Goal: Entertainment & Leisure: Browse casually

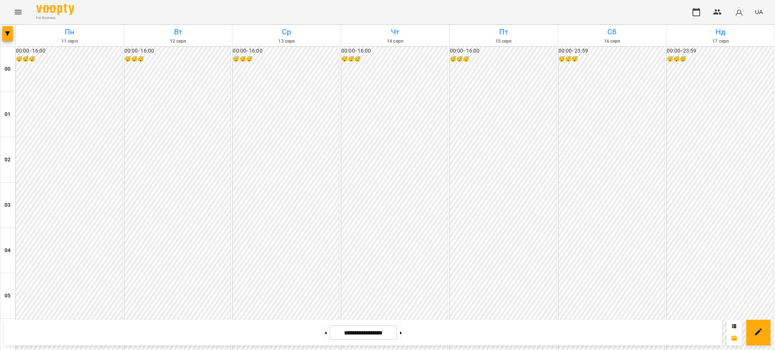
scroll to position [655, 0]
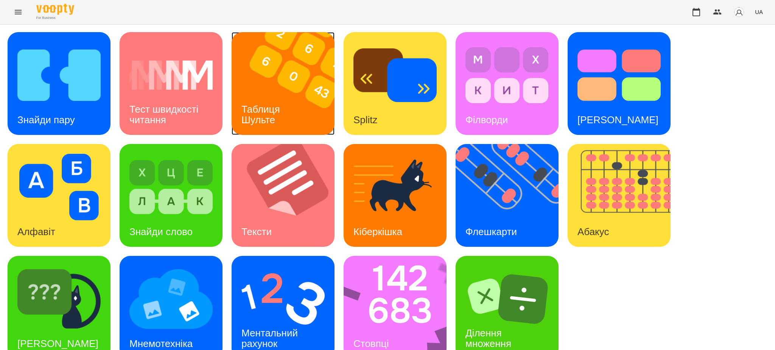
click at [251, 92] on img at bounding box center [287, 83] width 112 height 103
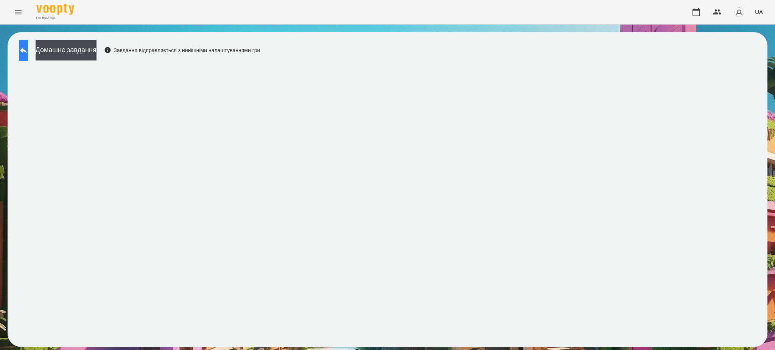
click at [27, 51] on icon at bounding box center [23, 51] width 7 height 6
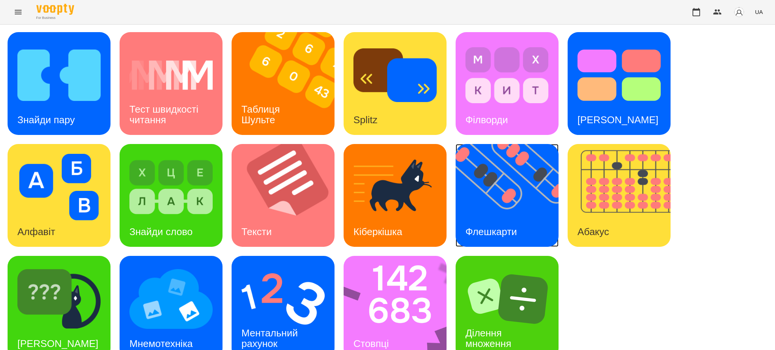
click at [515, 214] on img at bounding box center [511, 195] width 112 height 103
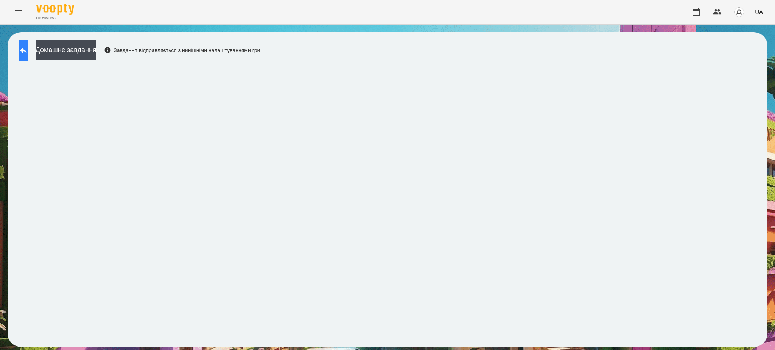
click at [28, 48] on icon at bounding box center [23, 50] width 9 height 9
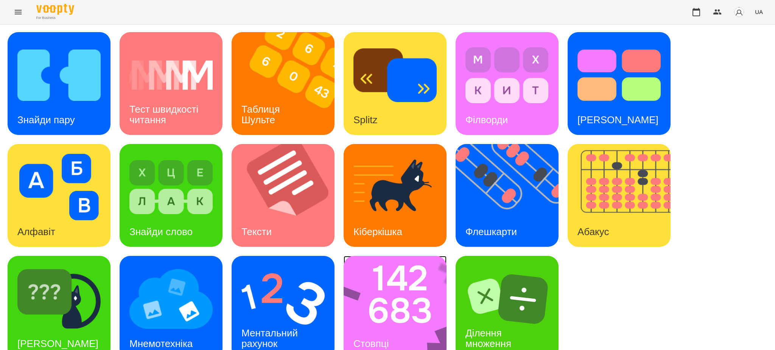
click at [377, 312] on img at bounding box center [399, 307] width 113 height 103
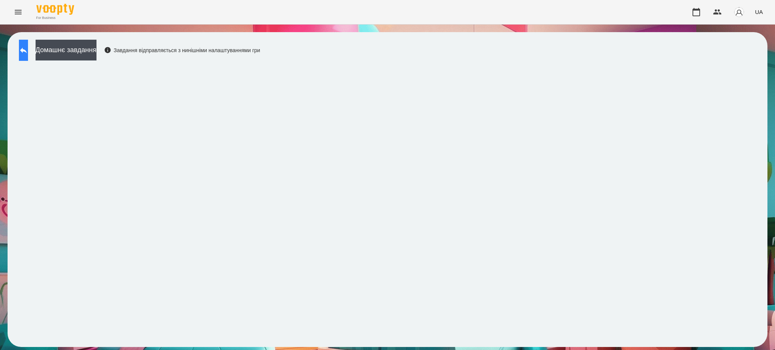
click at [28, 49] on icon at bounding box center [23, 50] width 9 height 9
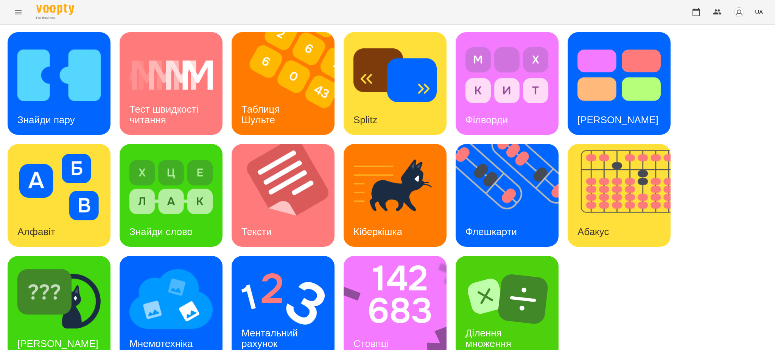
scroll to position [16, 0]
click at [294, 293] on img at bounding box center [282, 299] width 83 height 67
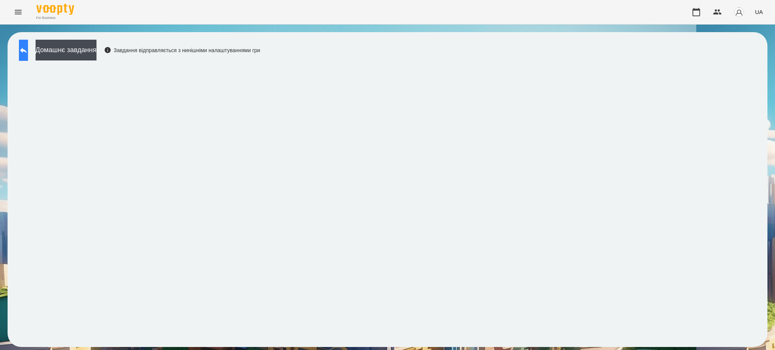
click at [27, 51] on icon at bounding box center [23, 50] width 9 height 9
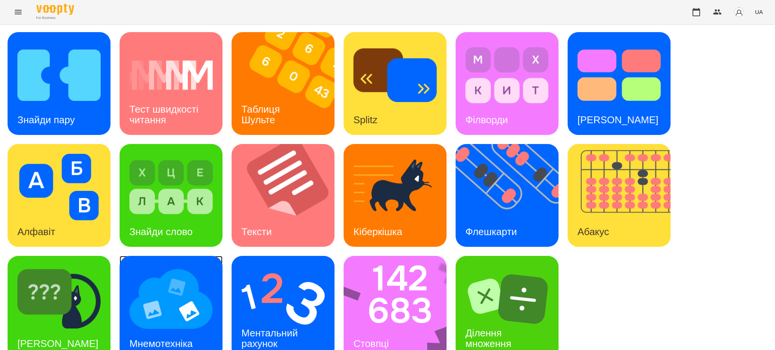
click at [177, 280] on img at bounding box center [170, 299] width 83 height 67
